Goal: Use online tool/utility: Use online tool/utility

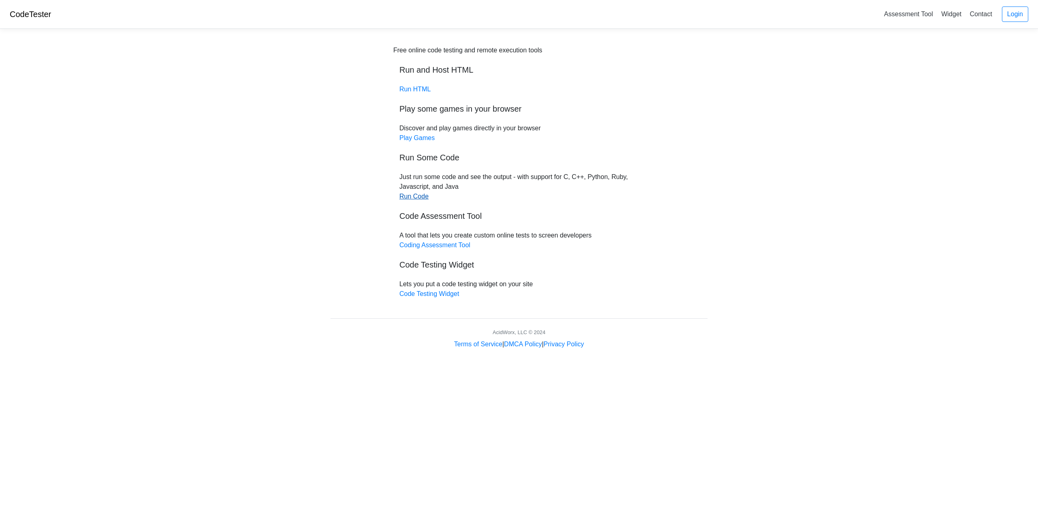
click at [405, 198] on link "Run Code" at bounding box center [414, 196] width 29 height 7
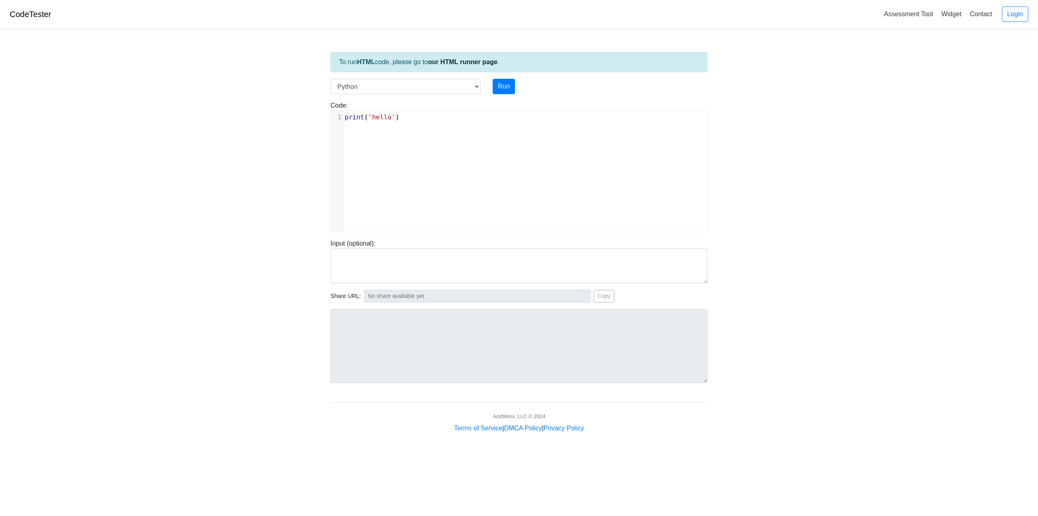
scroll to position [3, 0]
click at [436, 111] on div "xxxxxxxxxx 1 print ( 'hello' )" at bounding box center [528, 117] width 370 height 13
click at [427, 116] on pre "print ( 'hello' )" at bounding box center [528, 117] width 370 height 10
click at [433, 86] on select "C C++ Go Java Javascript Python Ruby" at bounding box center [406, 86] width 150 height 15
select select "cpp"
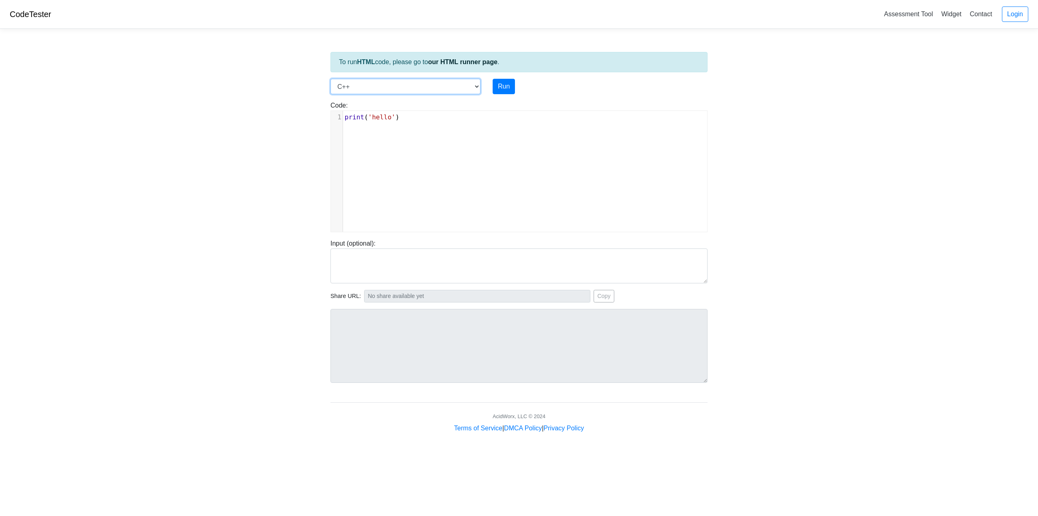
click at [331, 79] on select "C C++ Go Java Javascript Python Ruby" at bounding box center [406, 86] width 150 height 15
click at [400, 175] on pre "}" at bounding box center [528, 176] width 370 height 10
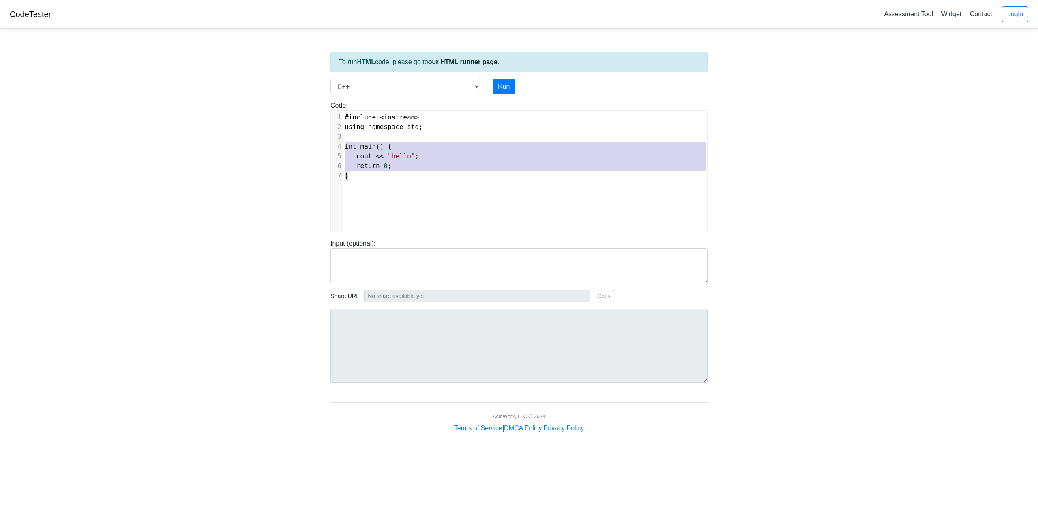
type textarea "#include <iostream> using namespace std; int main() { cout << "hello"; return 0…"
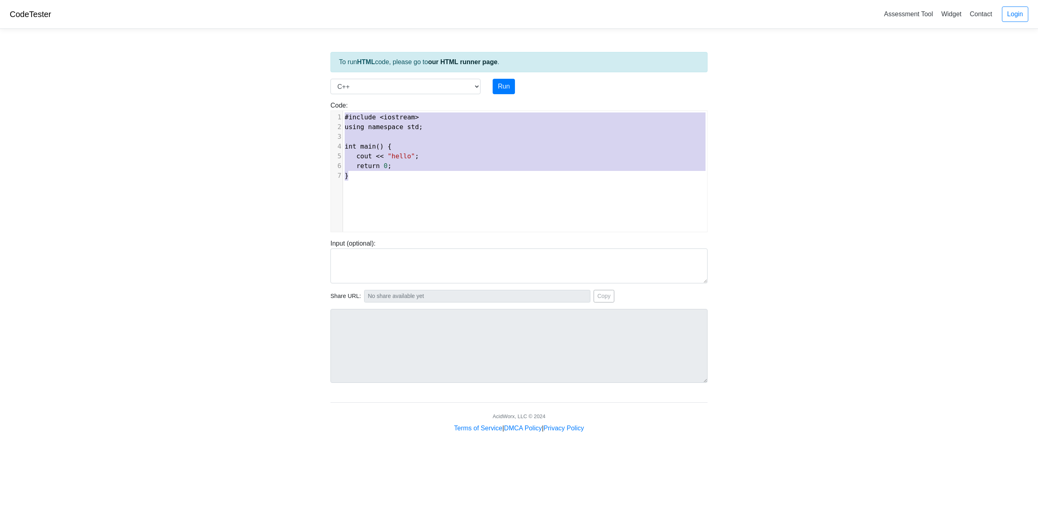
drag, startPoint x: 398, startPoint y: 176, endPoint x: 305, endPoint y: 113, distance: 112.6
click at [305, 114] on body "CodeTester Assessment Tool Widget Contact Login To run HTML code, please go to …" at bounding box center [519, 216] width 1038 height 433
paste textarea
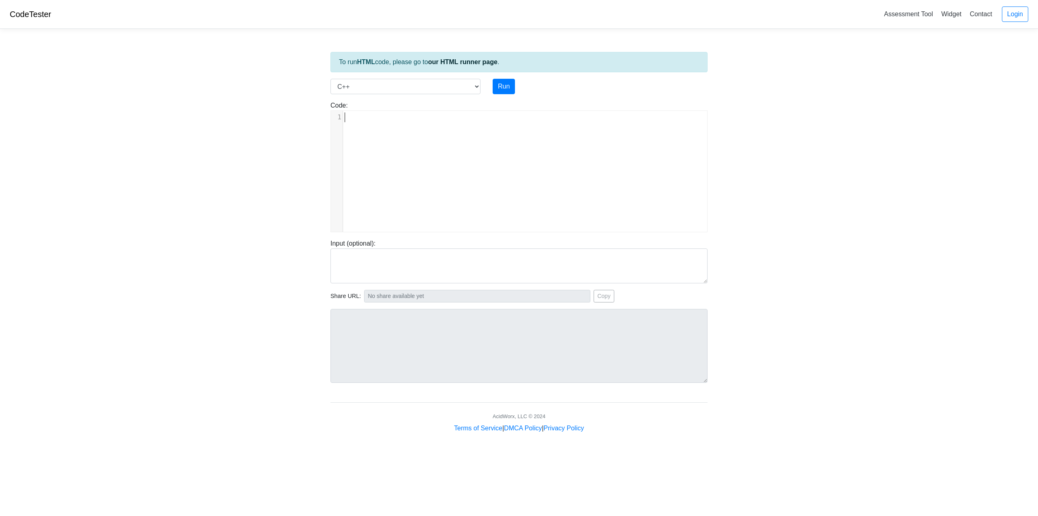
paste textarea
type textarea "​"
drag, startPoint x: 357, startPoint y: 130, endPoint x: 346, endPoint y: 117, distance: 17.0
click at [346, 117] on pre "​" at bounding box center [528, 117] width 370 height 10
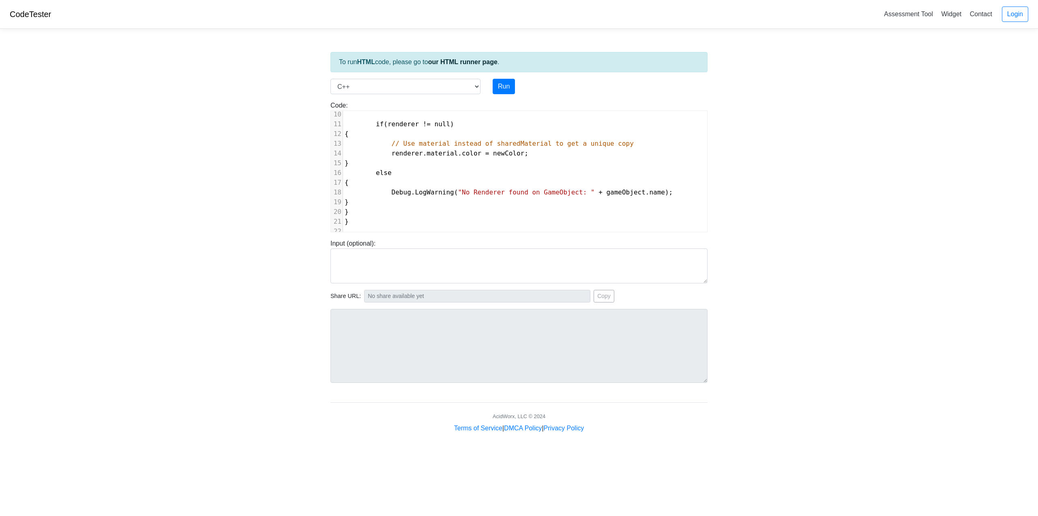
scroll to position [96, 0]
click at [505, 86] on button "Run" at bounding box center [504, 86] width 22 height 15
type input "https://codetester.io/runner?s=N8lGQxeRz2"
type textarea "Submission status: Compilation Error Compile Output: main.cpp:1:7: error: expec…"
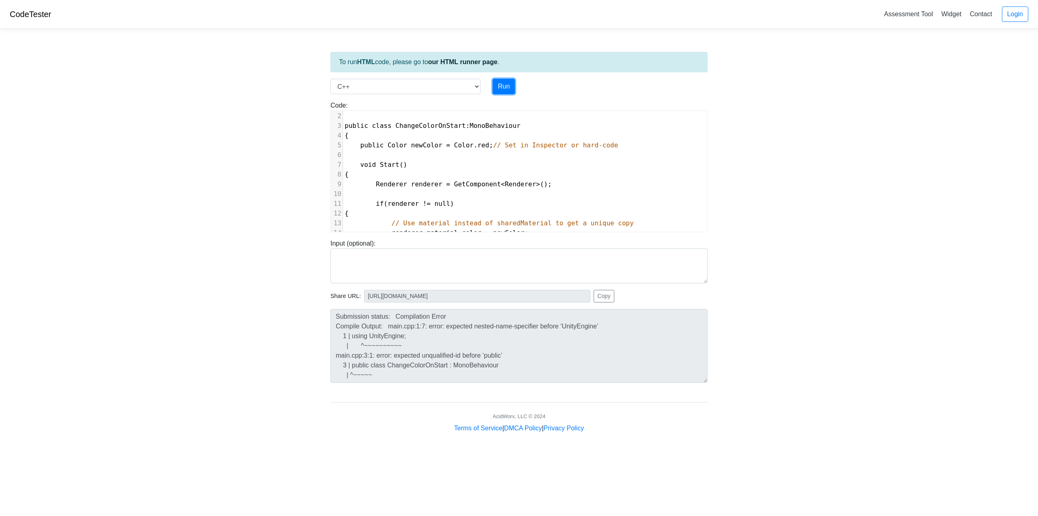
scroll to position [0, 0]
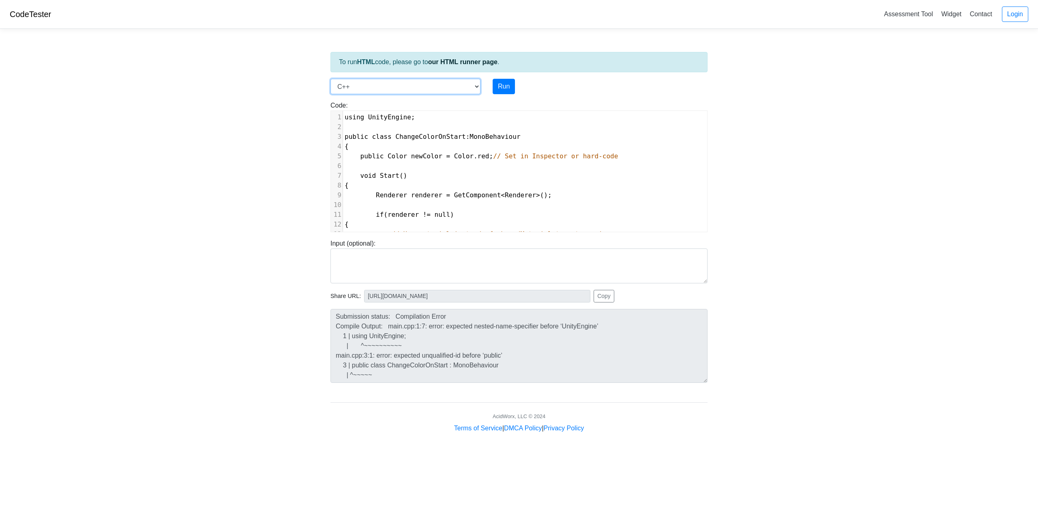
click at [421, 91] on select "C C++ Go Java Javascript Python Ruby" at bounding box center [406, 86] width 150 height 15
click at [446, 84] on select "C C++ Go Java Javascript Python Ruby" at bounding box center [406, 86] width 150 height 15
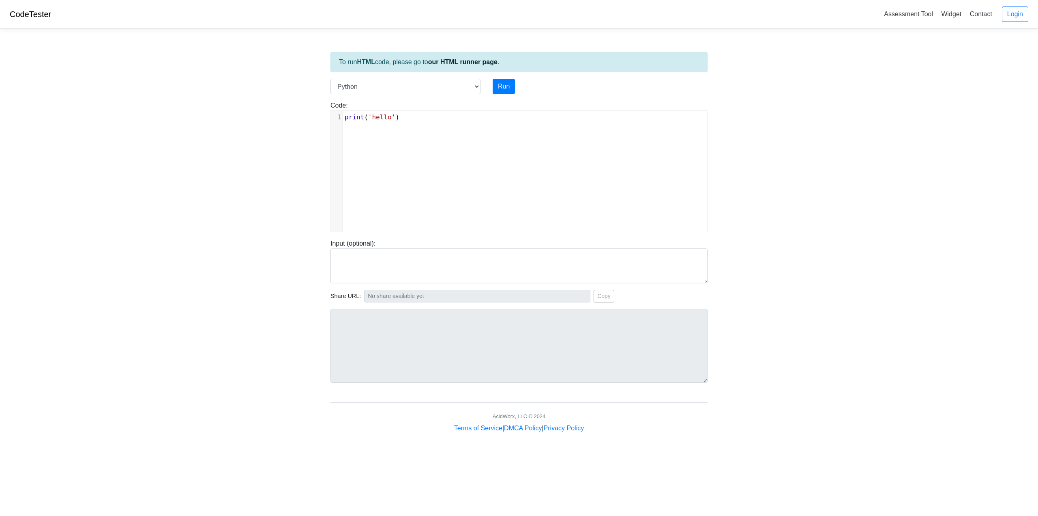
scroll to position [3, 0]
type textarea "print('hello')"
drag, startPoint x: 429, startPoint y: 126, endPoint x: 304, endPoint y: 120, distance: 124.7
click at [304, 120] on body "CodeTester Assessment Tool Widget Contact Login To run HTML code, please go to …" at bounding box center [519, 216] width 1038 height 433
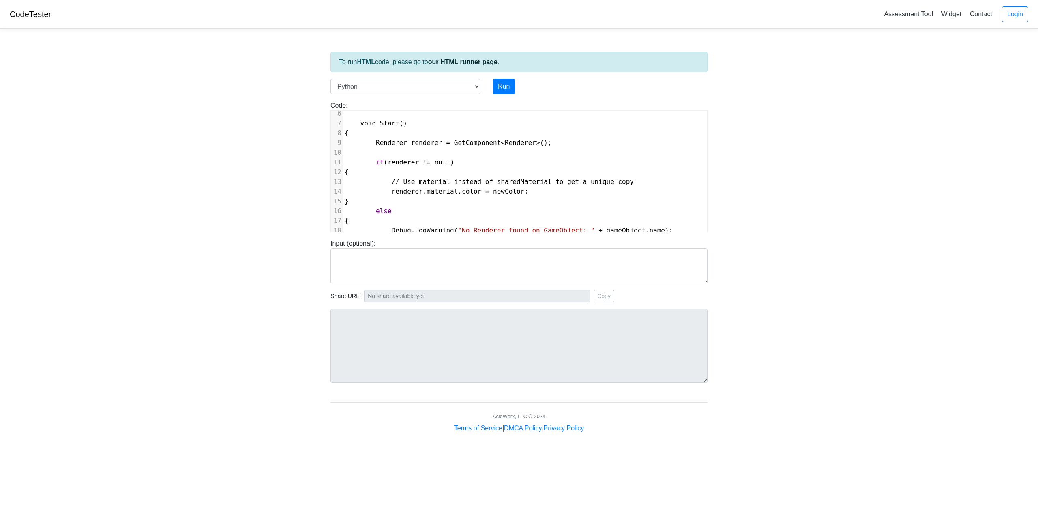
scroll to position [0, 0]
